Goal: Transaction & Acquisition: Purchase product/service

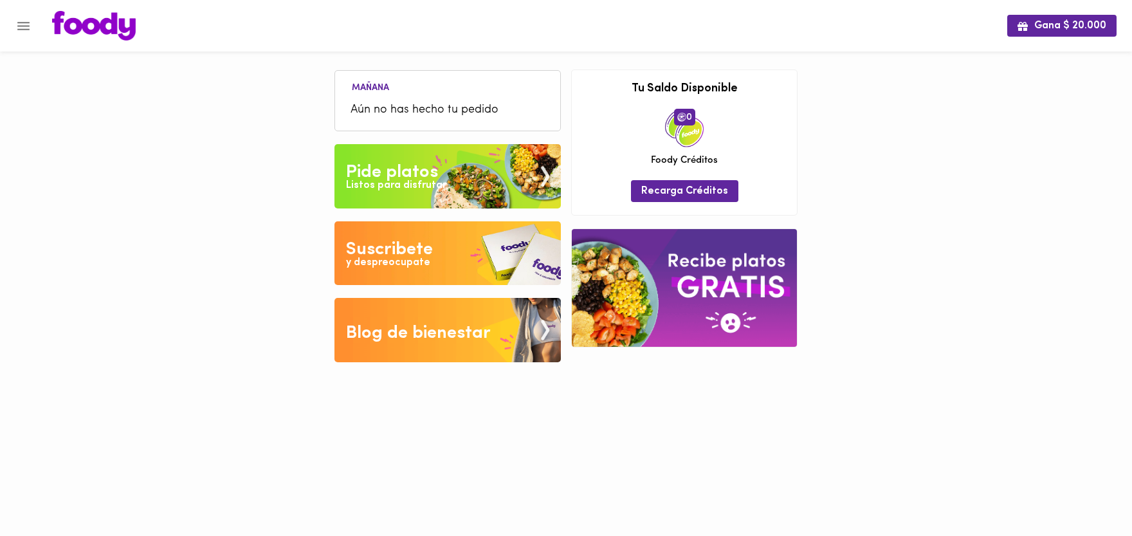
click at [15, 25] on button "Menu" at bounding box center [24, 26] width 32 height 32
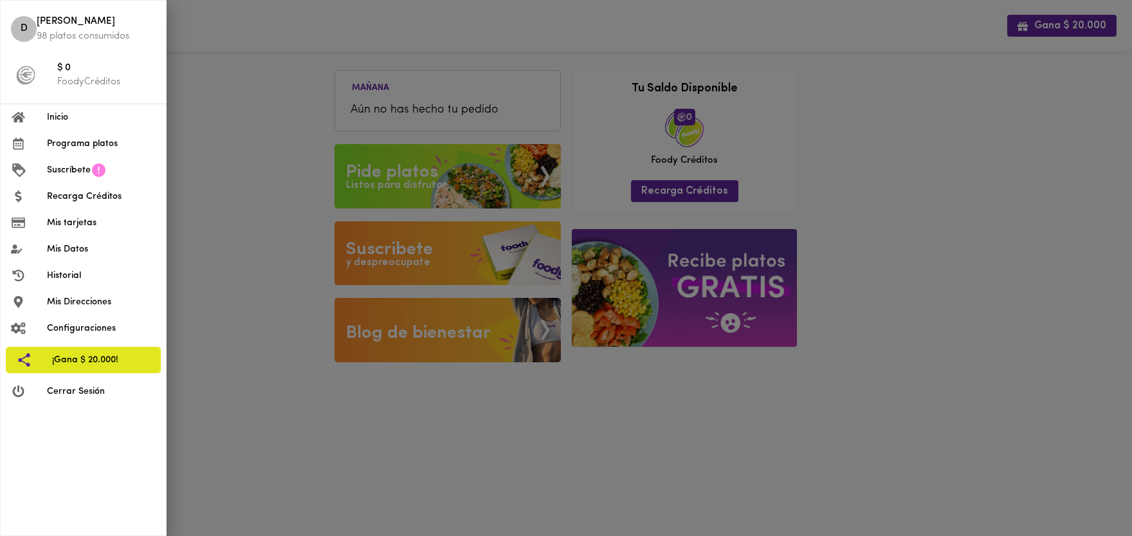
click at [477, 169] on div at bounding box center [566, 268] width 1132 height 536
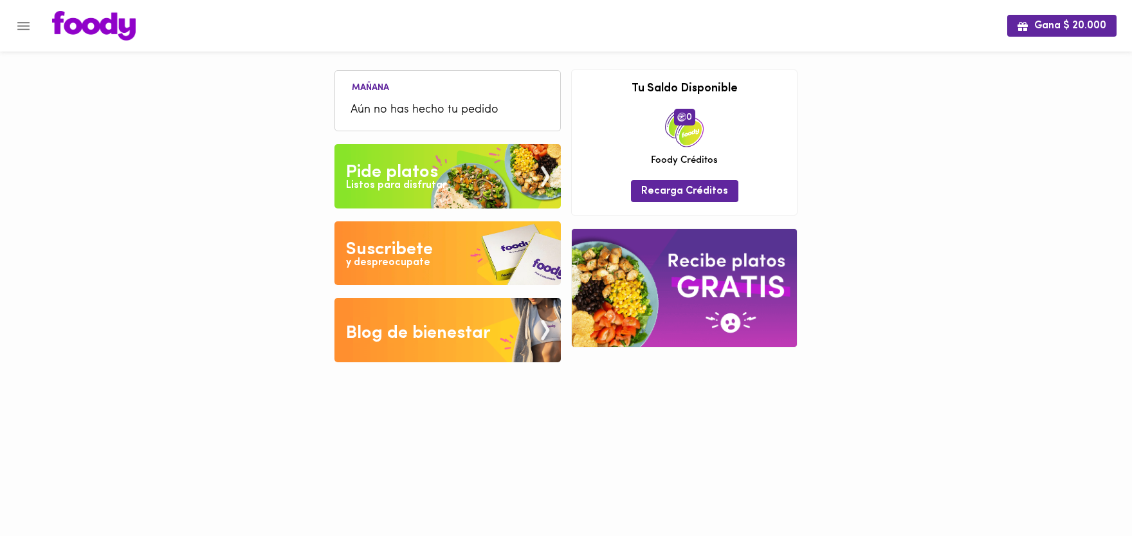
click at [423, 167] on div "Pide platos" at bounding box center [392, 173] width 92 height 26
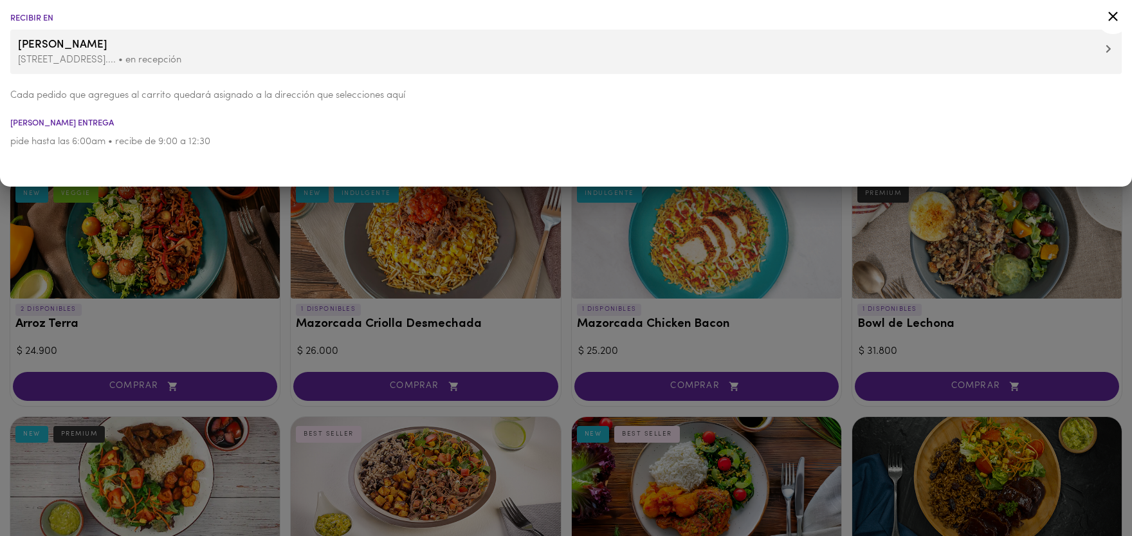
click at [95, 54] on p "[STREET_ADDRESS].... • en recepción" at bounding box center [566, 60] width 1096 height 14
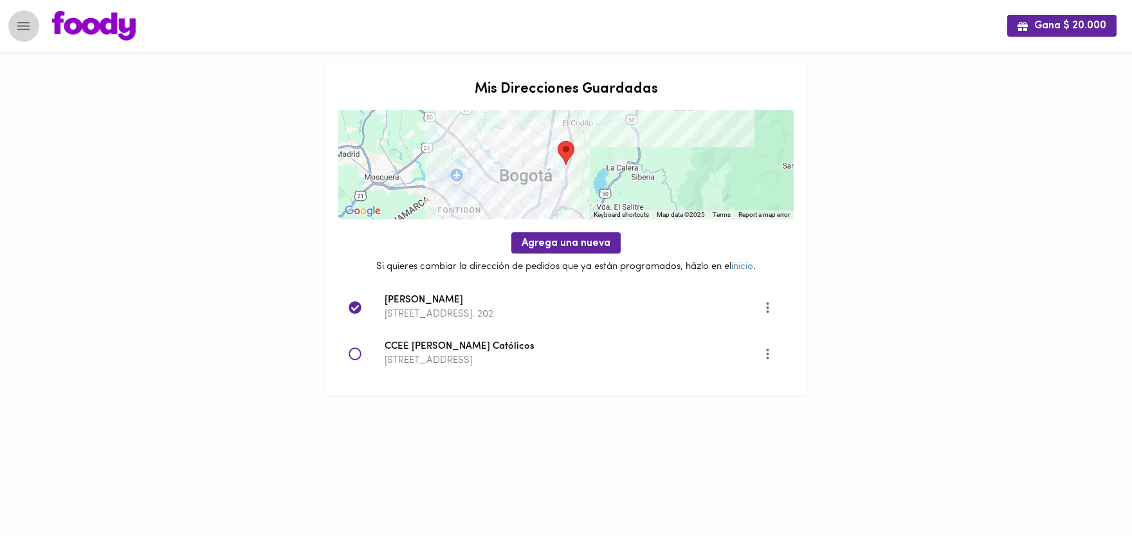
click at [28, 31] on icon "Menu" at bounding box center [23, 26] width 16 height 16
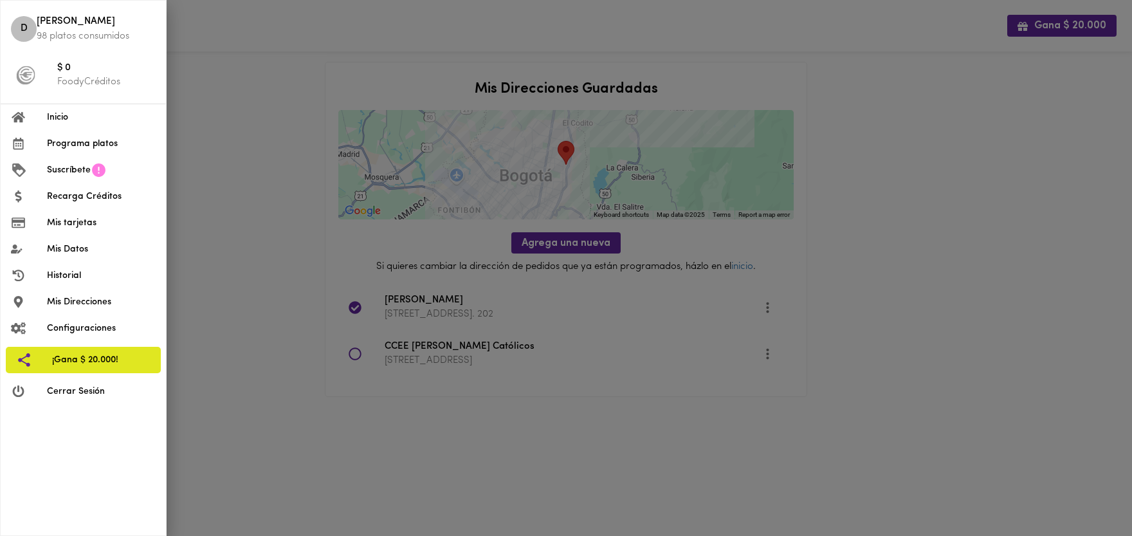
click at [42, 29] on span "[PERSON_NAME]" at bounding box center [96, 22] width 119 height 15
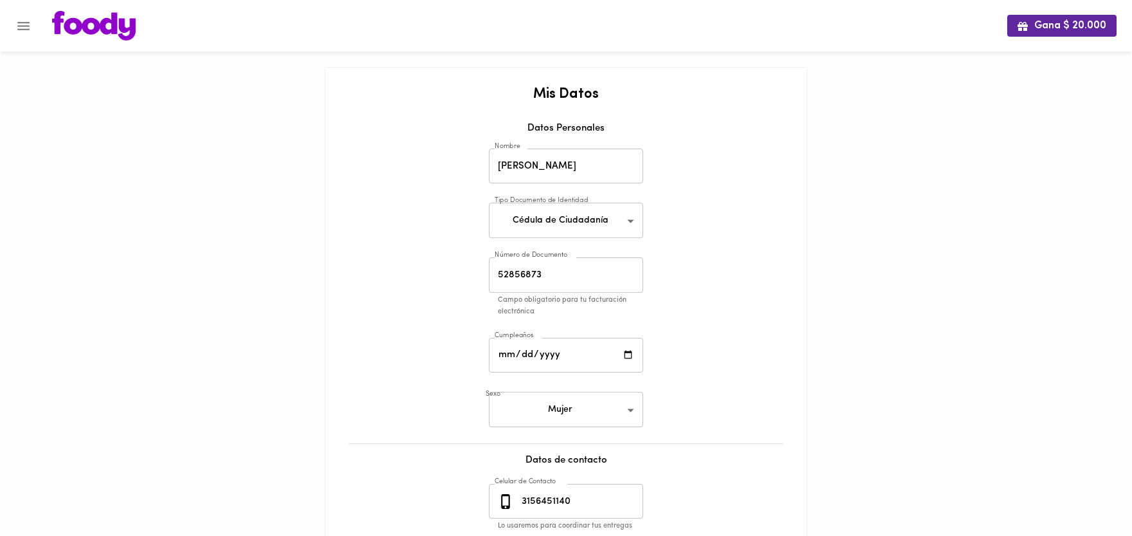
click at [22, 30] on icon "Menu" at bounding box center [23, 26] width 16 height 16
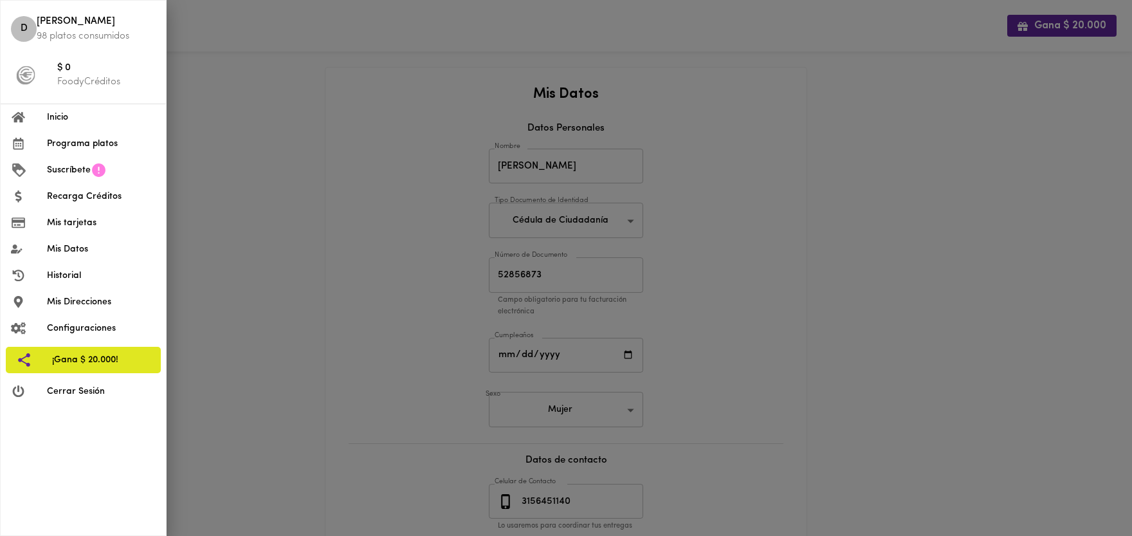
click at [59, 117] on span "Inicio" at bounding box center [101, 118] width 109 height 14
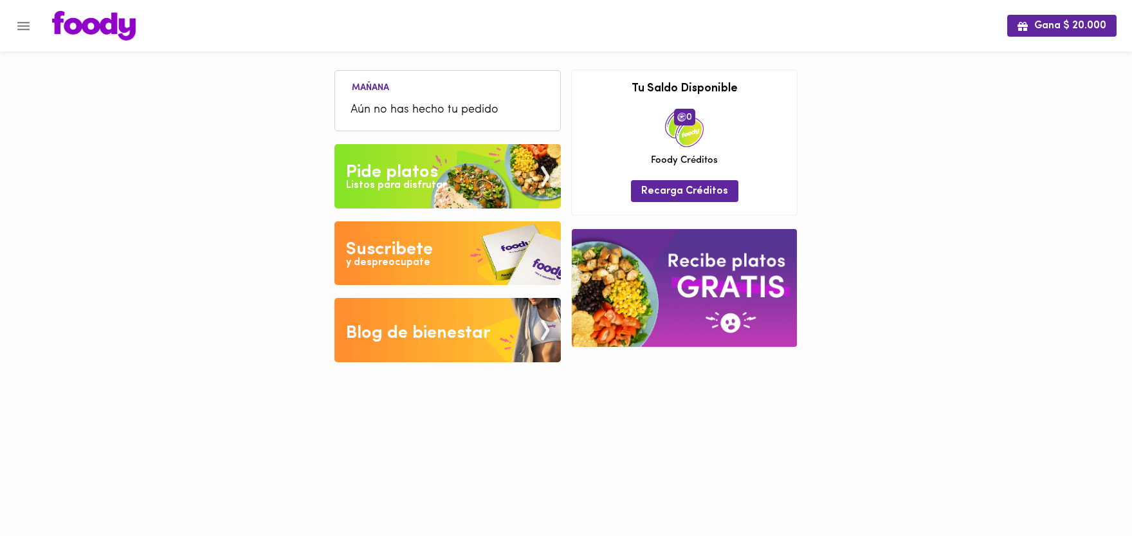
click at [406, 173] on div "Pide platos" at bounding box center [392, 173] width 92 height 26
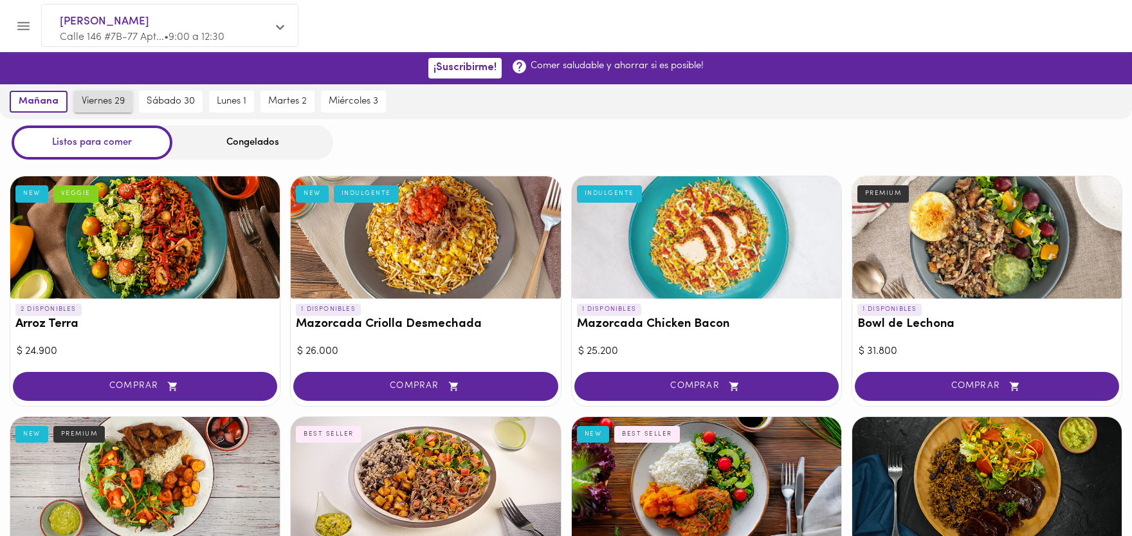
click at [104, 100] on span "viernes 29" at bounding box center [103, 102] width 43 height 12
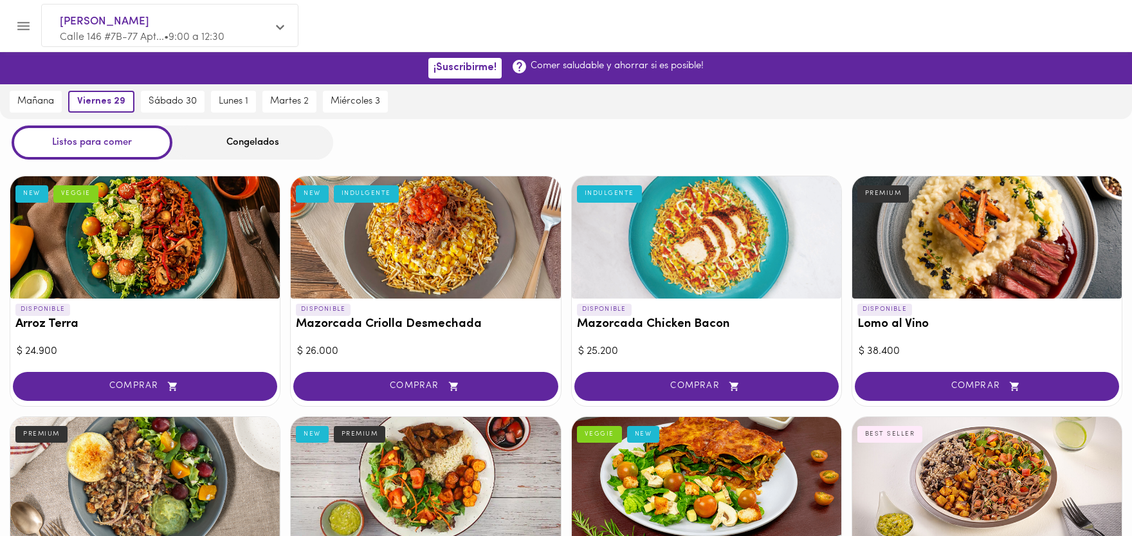
click at [24, 26] on icon "Menu" at bounding box center [23, 26] width 12 height 8
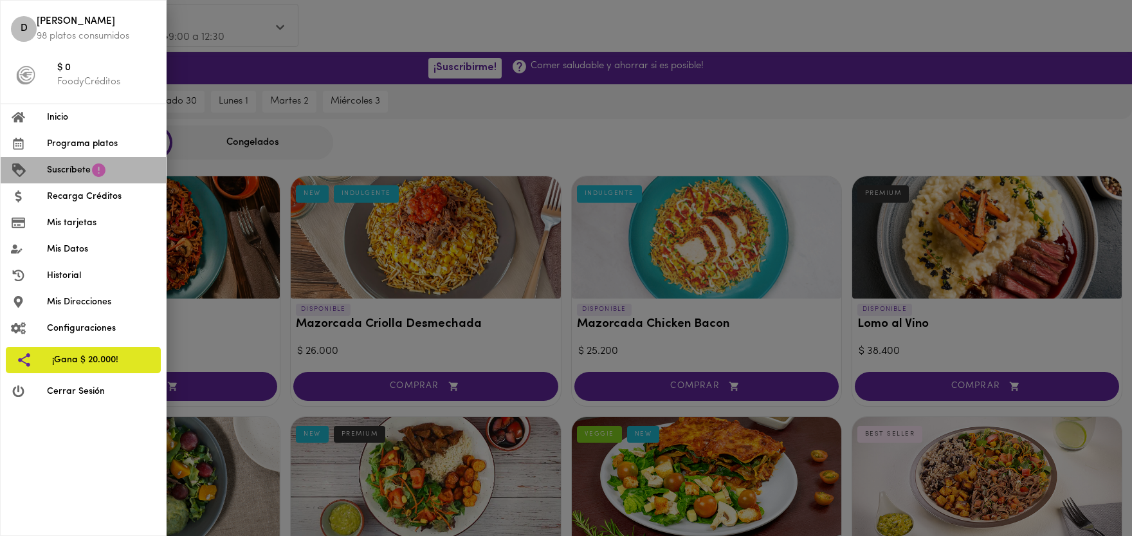
click at [82, 174] on span "Suscríbete" at bounding box center [69, 170] width 44 height 14
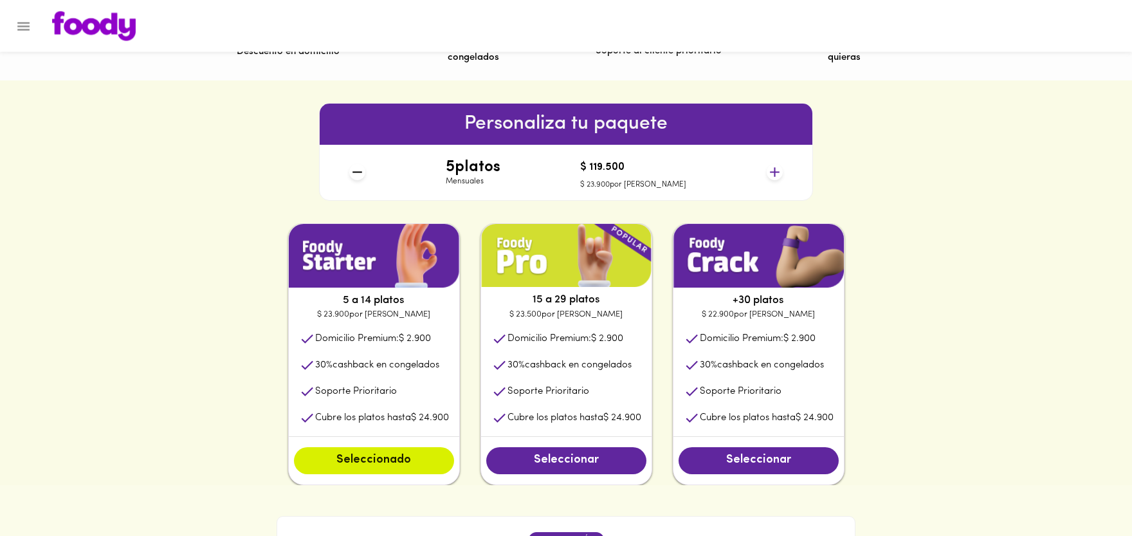
scroll to position [566, 0]
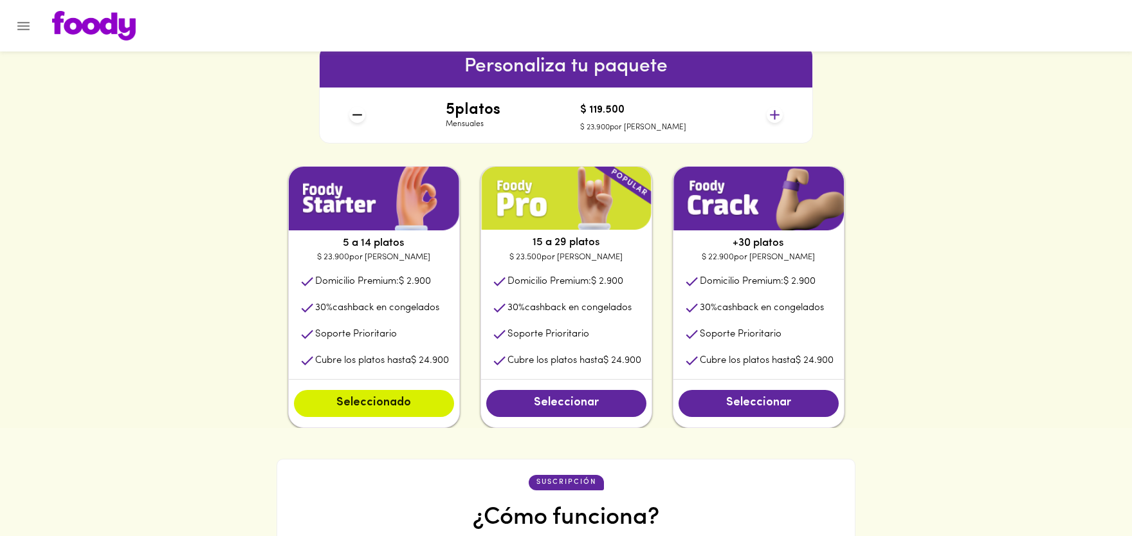
click at [775, 117] on icon at bounding box center [775, 115] width 10 height 10
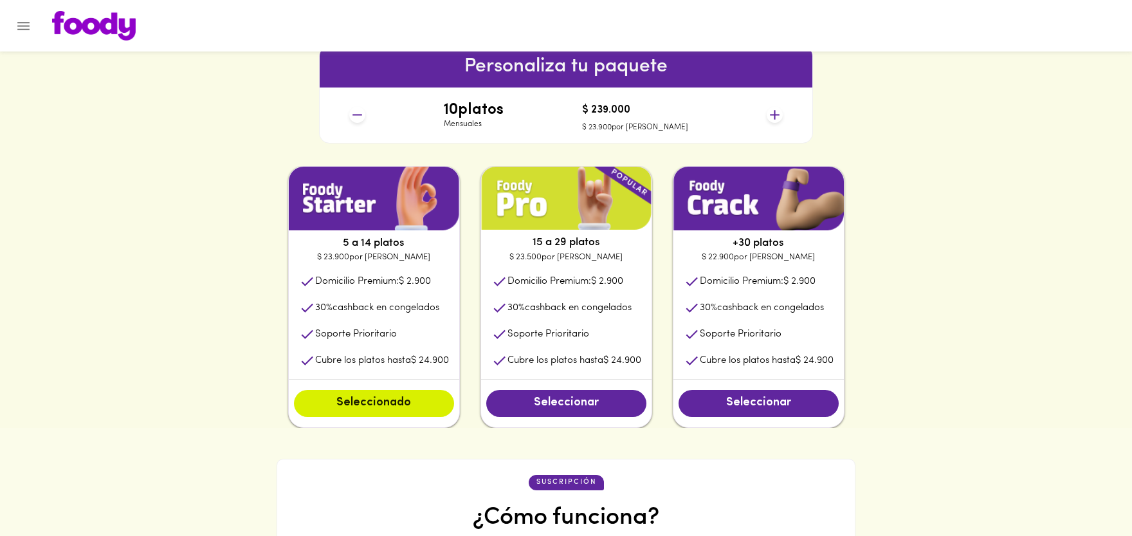
click at [353, 115] on icon at bounding box center [358, 115] width 10 height 1
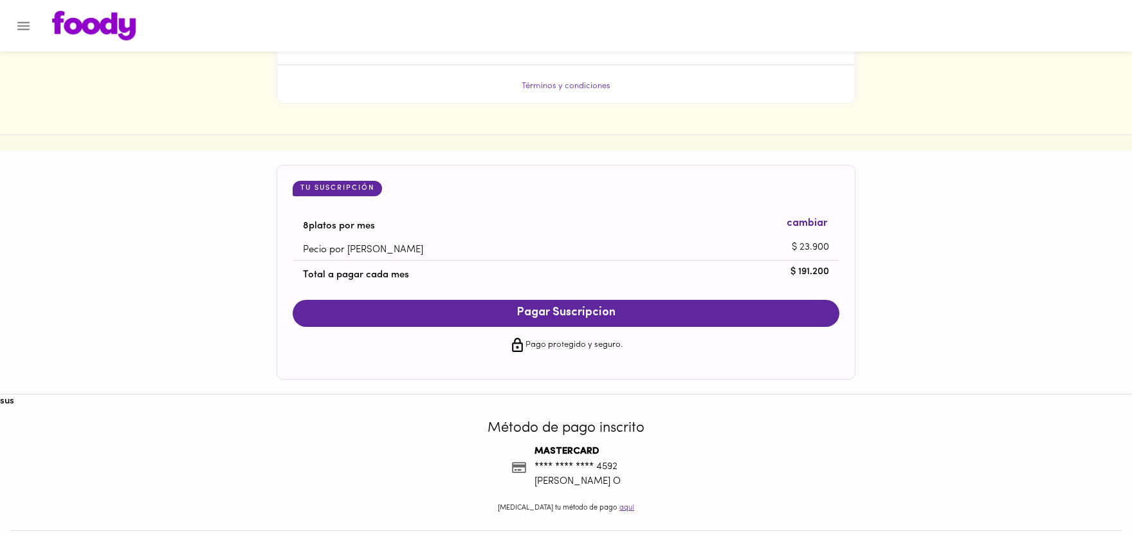
scroll to position [1187, 0]
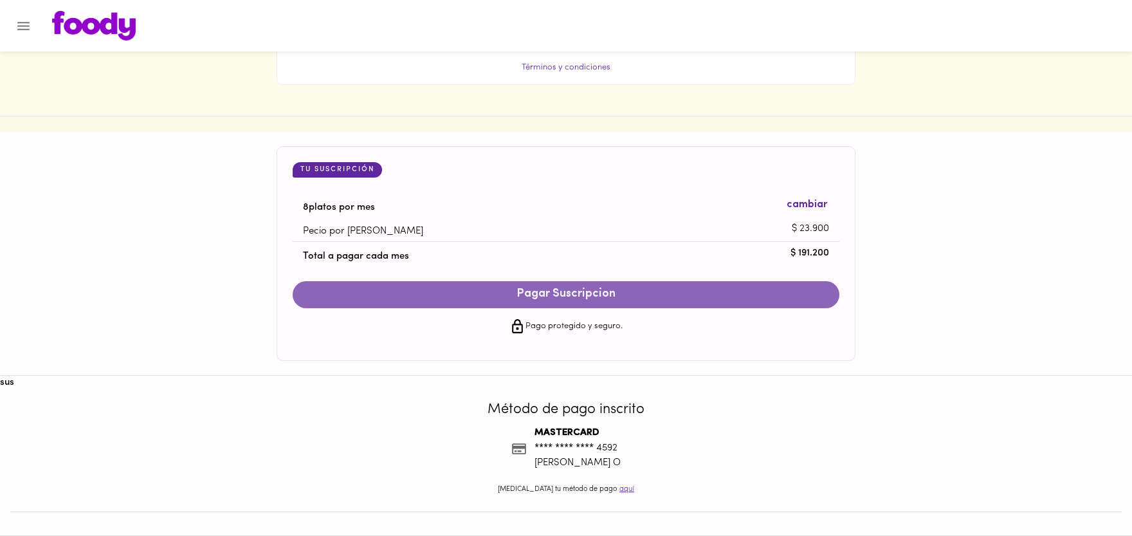
click at [562, 294] on span "Pagar Suscripcion" at bounding box center [566, 295] width 521 height 14
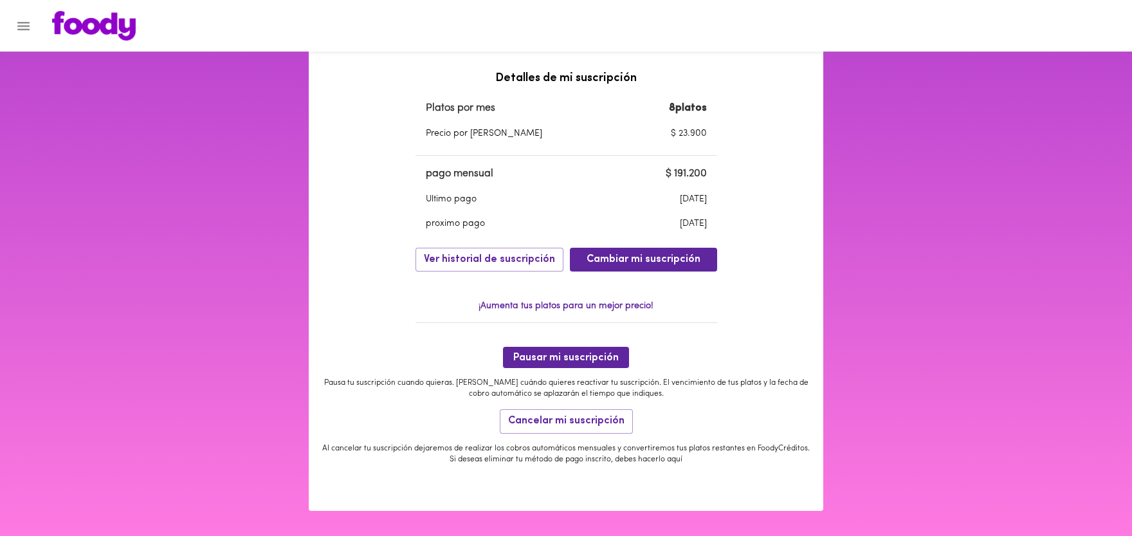
scroll to position [360, 0]
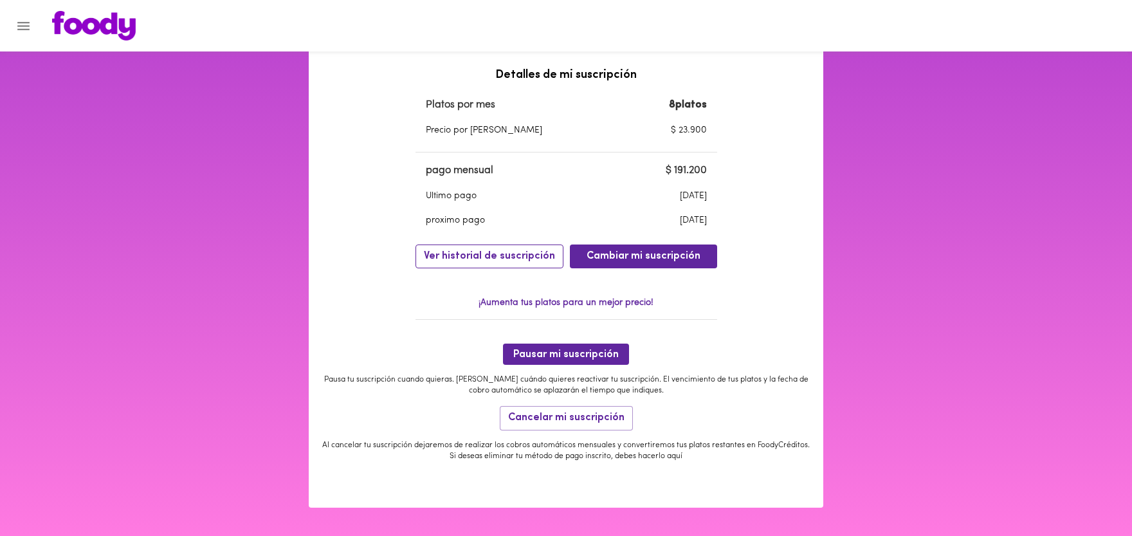
click at [492, 263] on span "Ver historial de suscripción" at bounding box center [489, 256] width 131 height 12
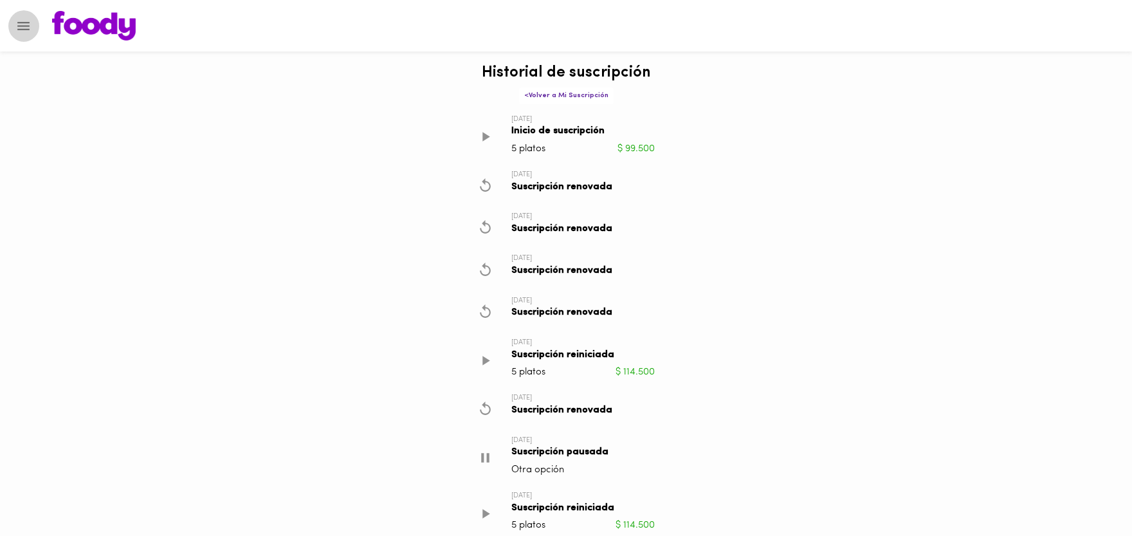
click at [29, 25] on icon "Menu" at bounding box center [23, 26] width 16 height 16
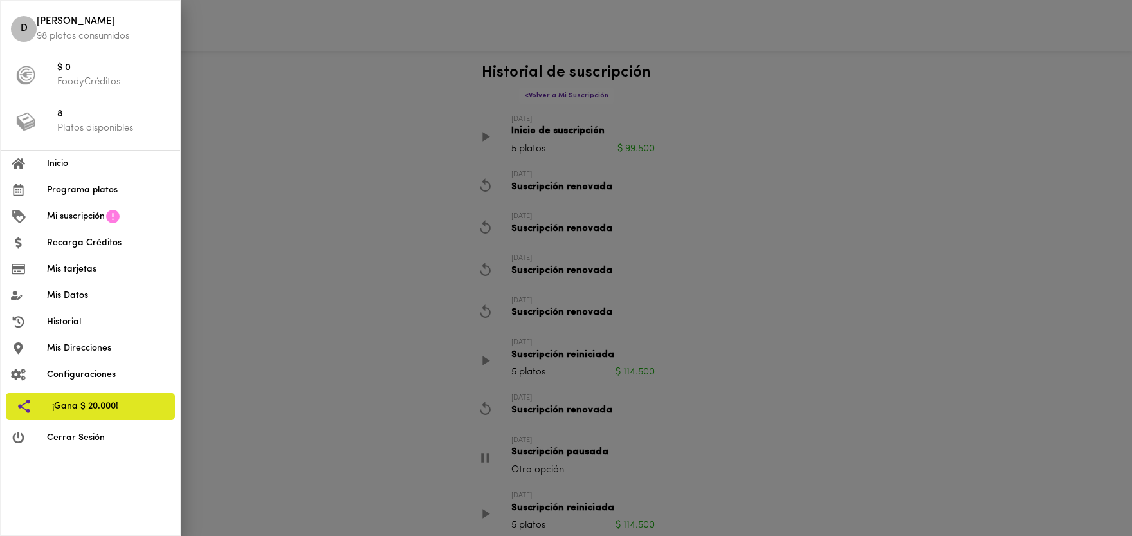
click at [53, 165] on span "Inicio" at bounding box center [108, 164] width 123 height 14
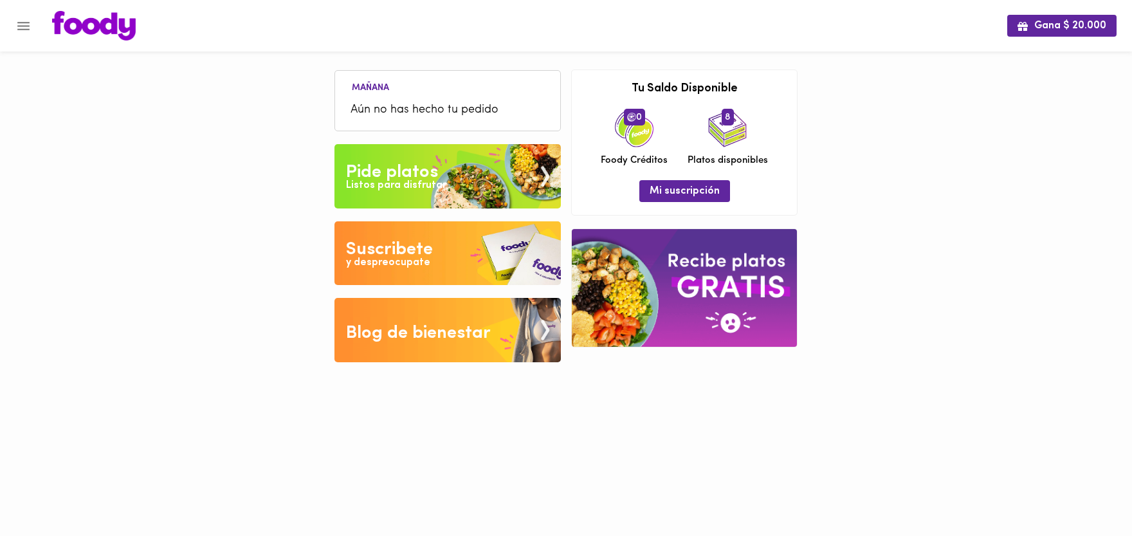
click at [396, 169] on div "Pide platos" at bounding box center [392, 173] width 92 height 26
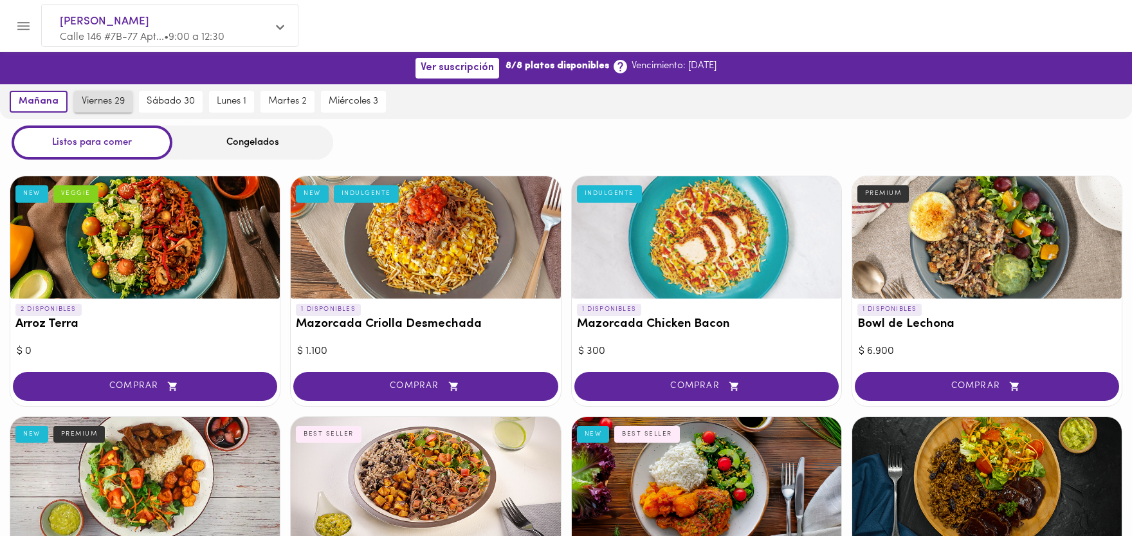
click at [115, 92] on button "viernes 29" at bounding box center [103, 102] width 59 height 22
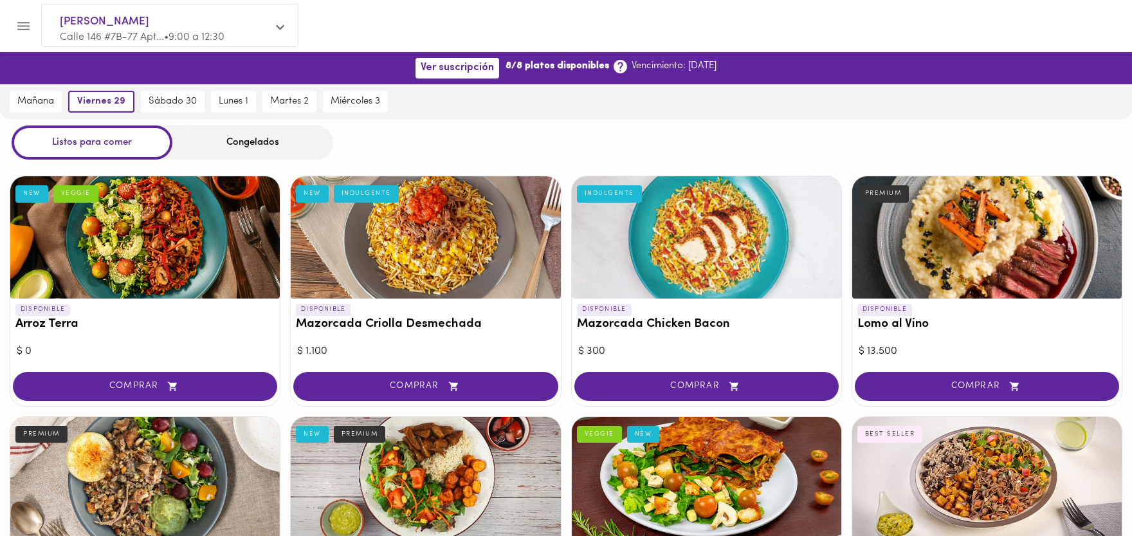
click at [281, 26] on icon at bounding box center [280, 28] width 8 height 10
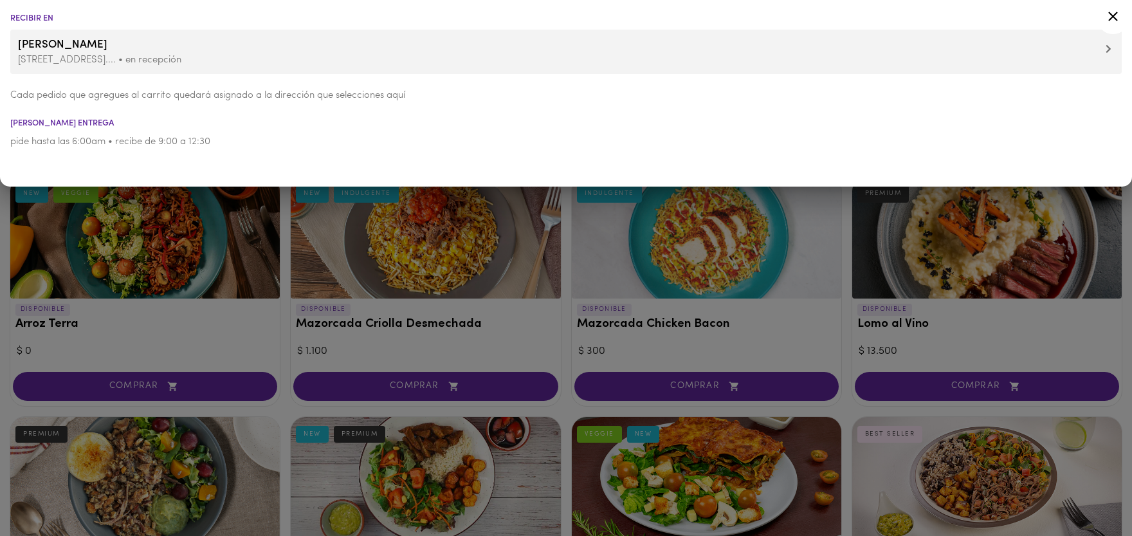
click at [171, 60] on p "[STREET_ADDRESS].... • en recepción" at bounding box center [566, 60] width 1096 height 14
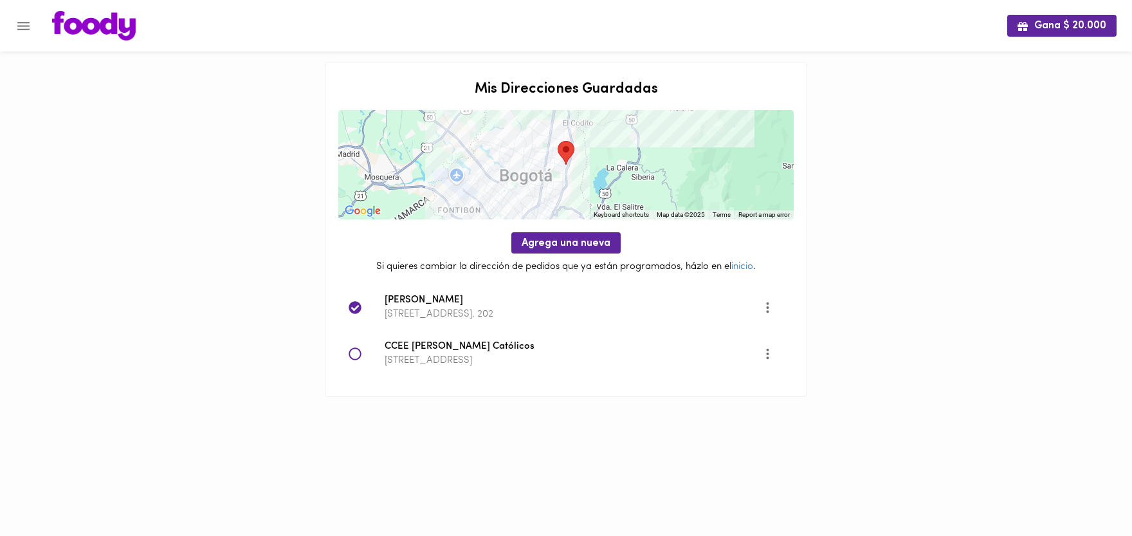
click at [18, 23] on icon "Menu" at bounding box center [23, 26] width 12 height 8
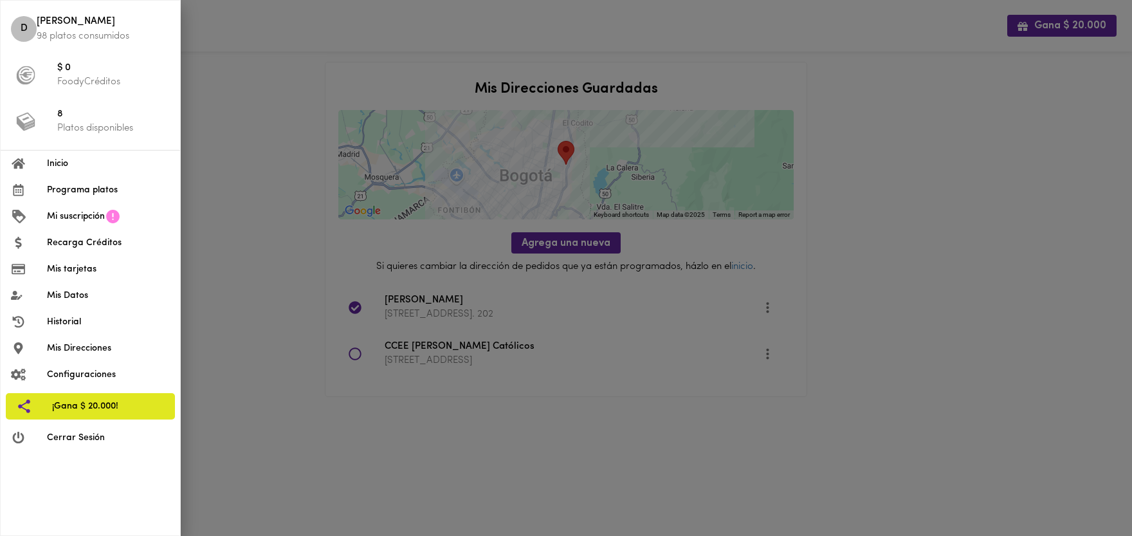
click at [75, 159] on span "Inicio" at bounding box center [108, 164] width 123 height 14
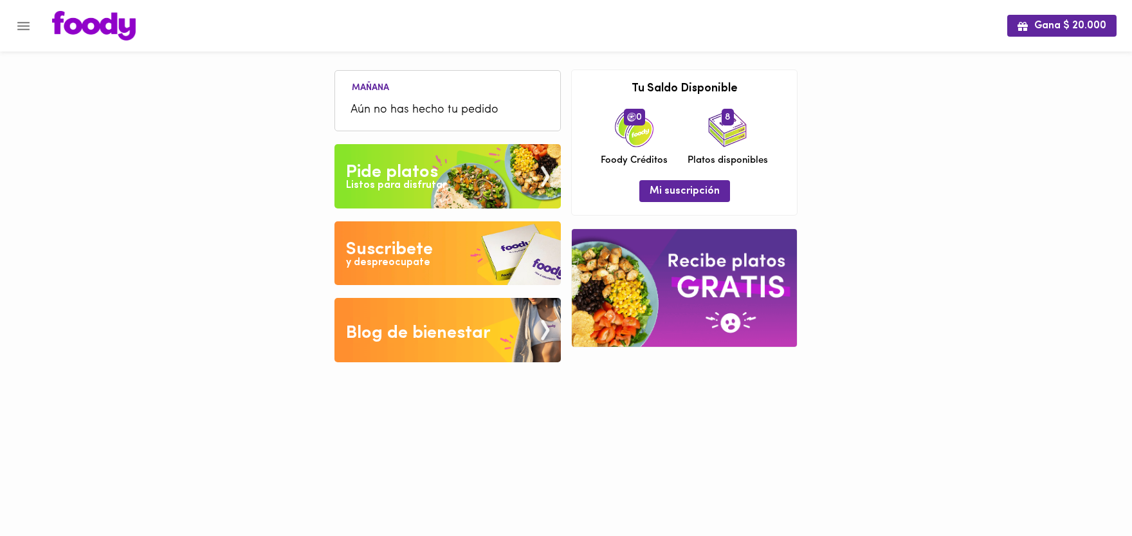
click at [414, 179] on div "Listos para disfrutar" at bounding box center [396, 185] width 100 height 15
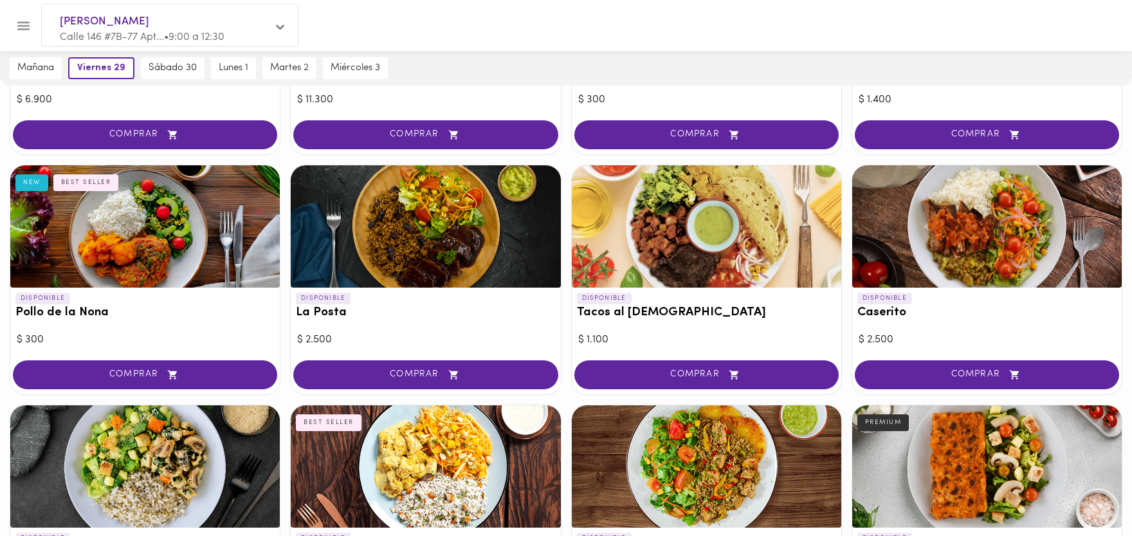
scroll to position [495, 0]
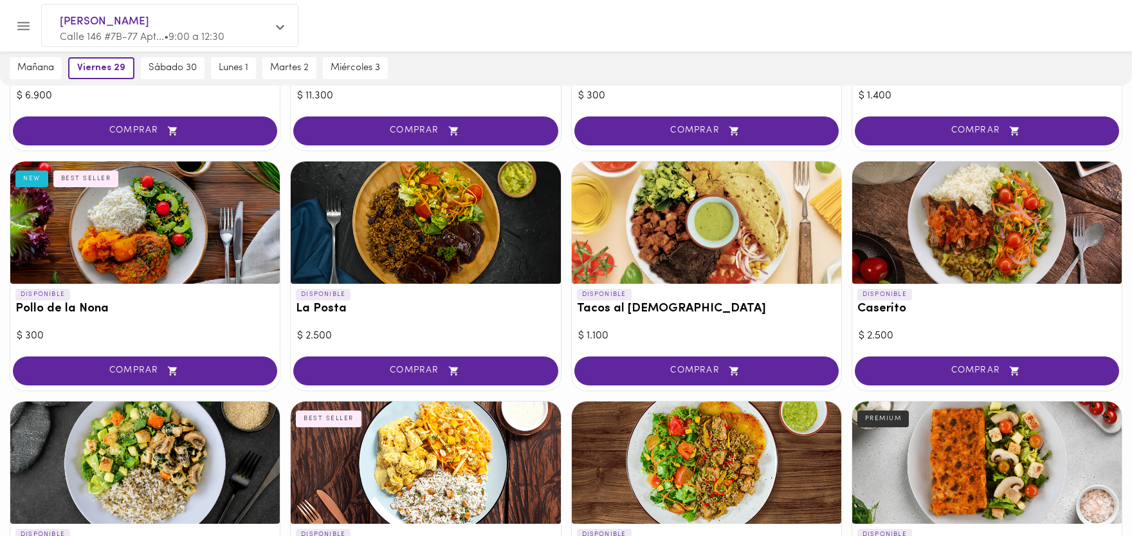
click at [1119, 317] on div "DISPONIBLE Caserito" at bounding box center [988, 305] width 270 height 42
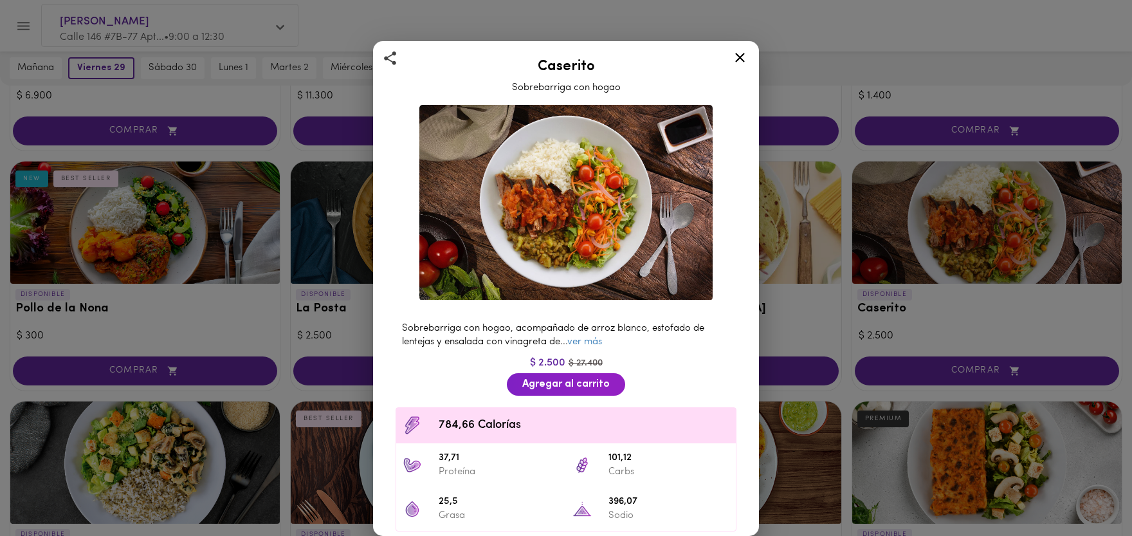
click at [743, 51] on icon at bounding box center [740, 58] width 16 height 16
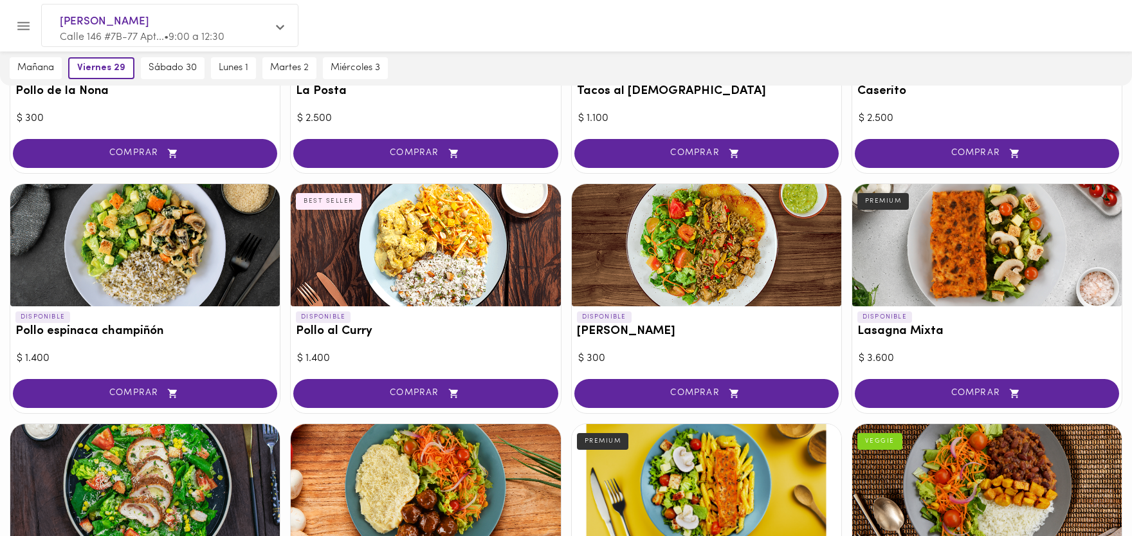
scroll to position [708, 0]
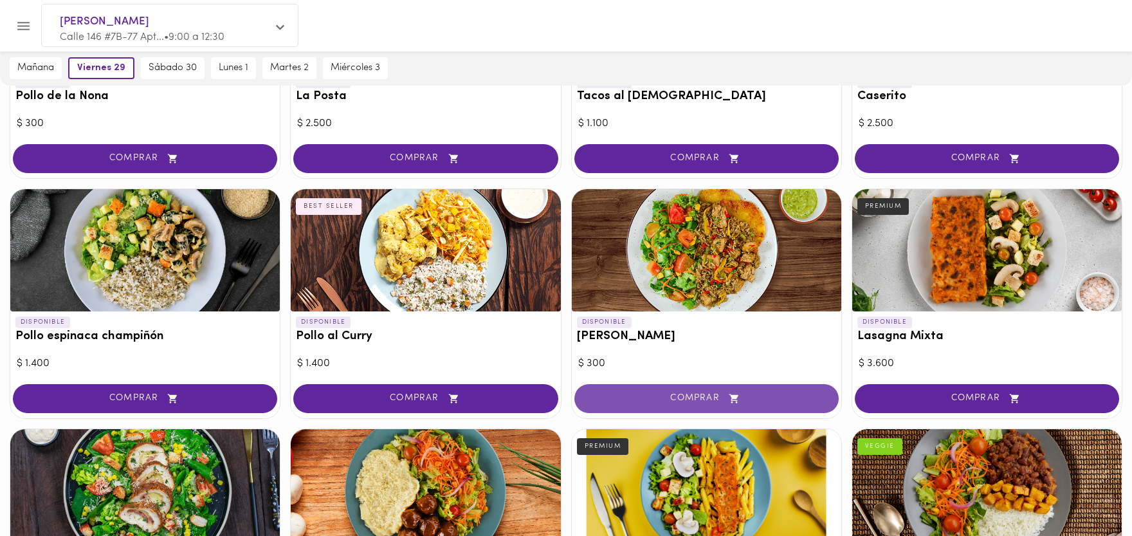
click at [726, 393] on span "COMPRAR" at bounding box center [707, 398] width 232 height 11
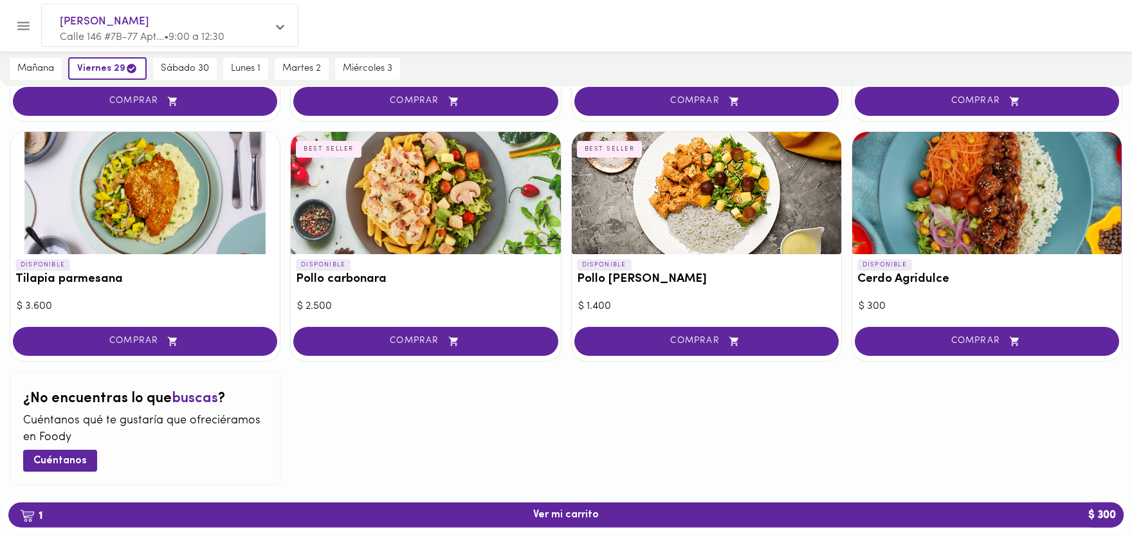
scroll to position [1267, 0]
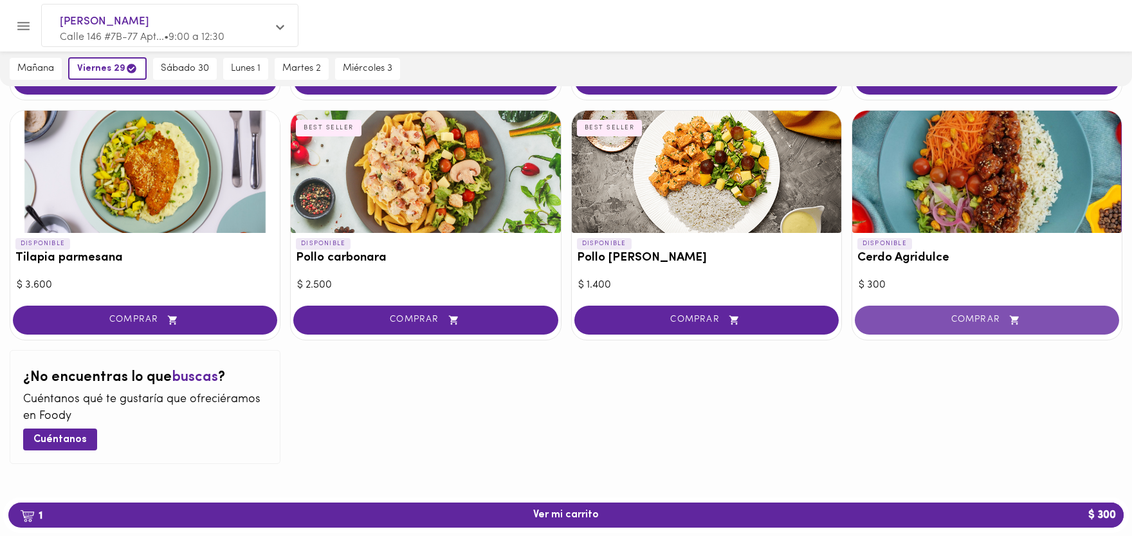
click at [987, 320] on span "COMPRAR" at bounding box center [987, 320] width 232 height 11
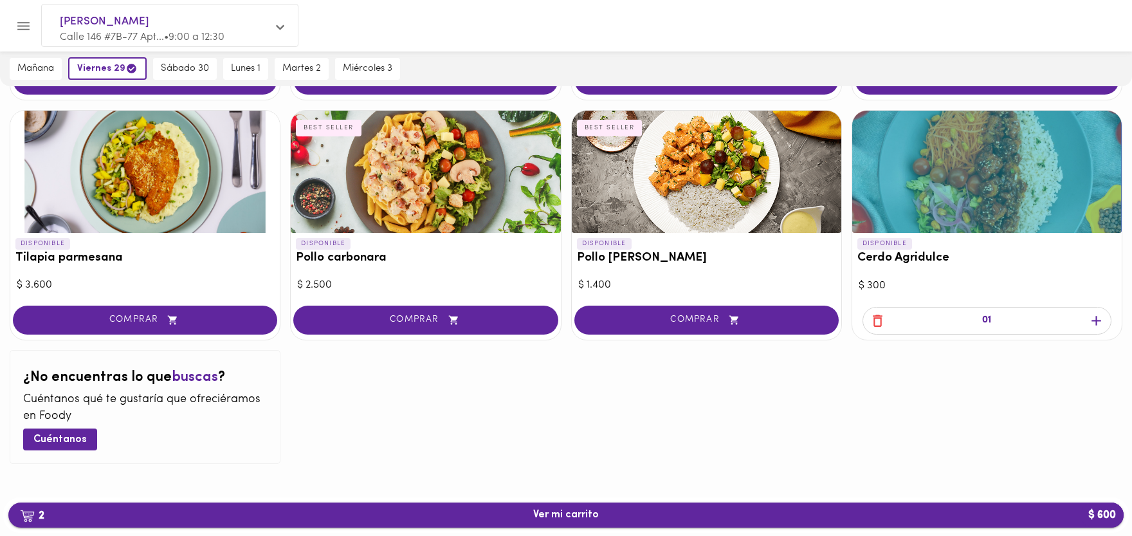
click at [581, 515] on span "2 Ver mi carrito $ 600" at bounding box center [566, 515] width 66 height 12
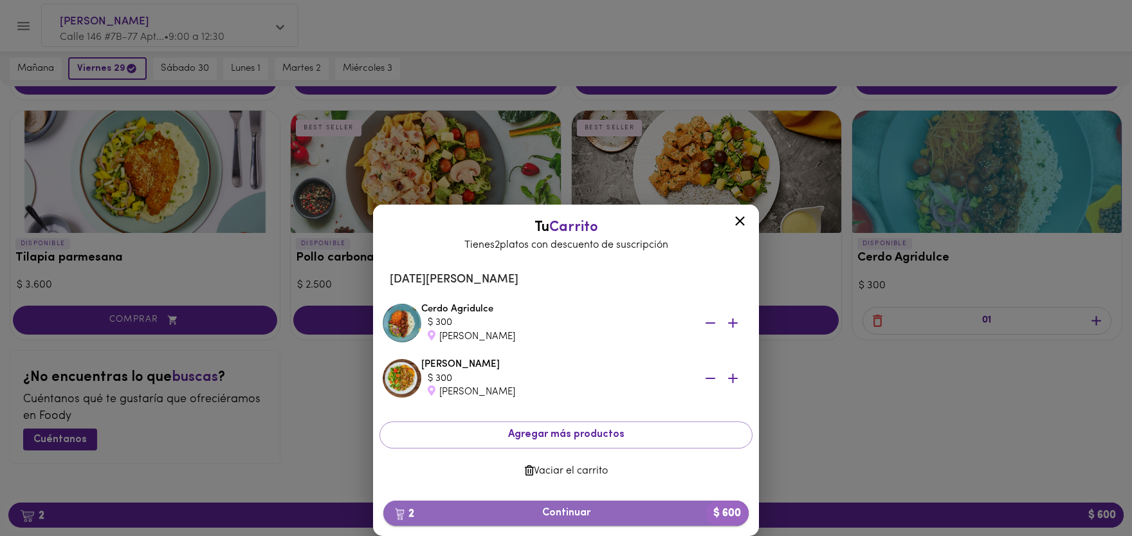
click at [577, 511] on span "2 Continuar $ 600" at bounding box center [566, 513] width 345 height 12
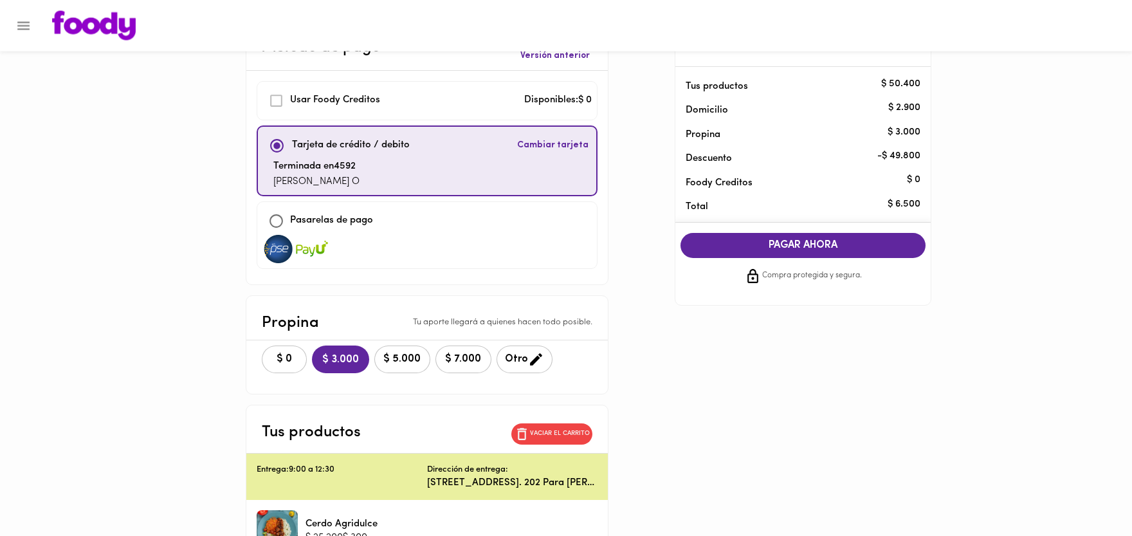
scroll to position [71, 0]
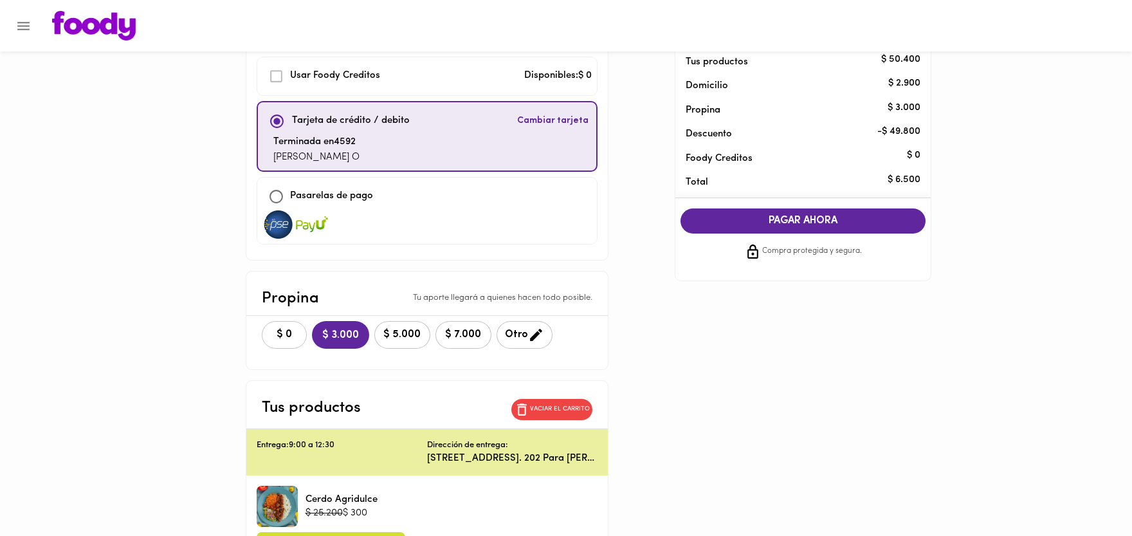
click at [293, 335] on span "$ 0" at bounding box center [284, 335] width 28 height 12
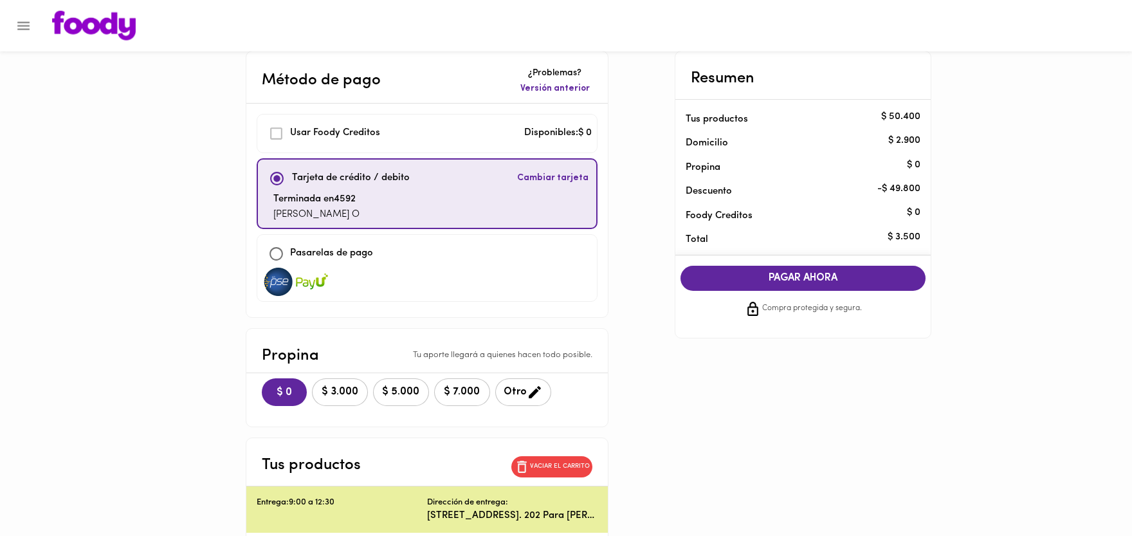
scroll to position [0, 0]
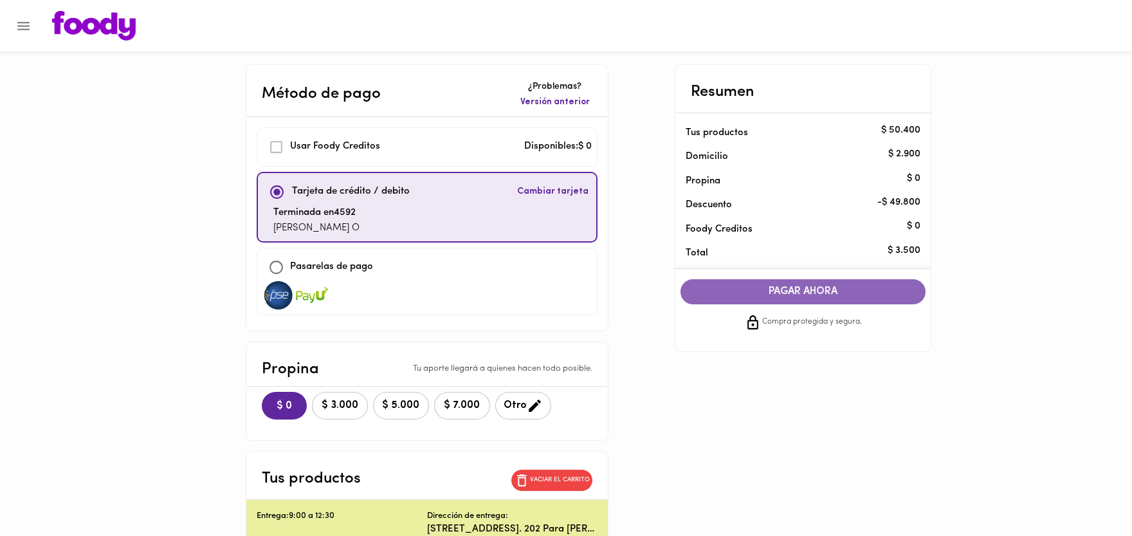
click at [815, 290] on span "PAGAR AHORA" at bounding box center [804, 292] width 220 height 12
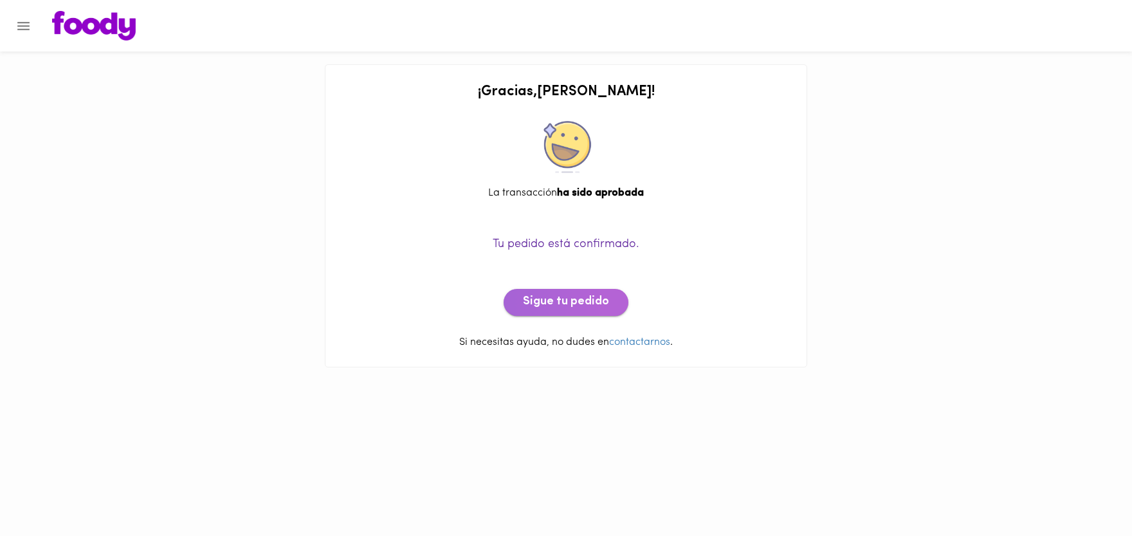
click at [569, 302] on span "Sigue tu pedido" at bounding box center [566, 302] width 86 height 14
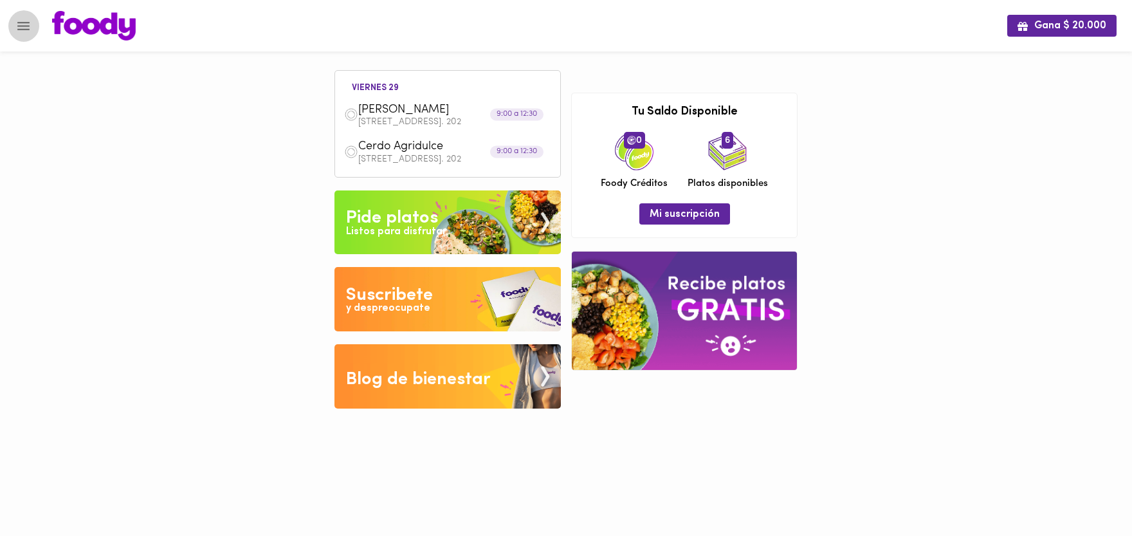
click at [21, 18] on icon "Menu" at bounding box center [23, 26] width 16 height 16
